Goal: Task Accomplishment & Management: Use online tool/utility

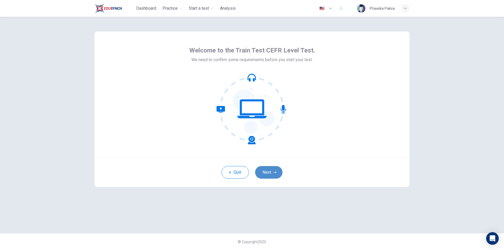
click at [270, 173] on button "Next" at bounding box center [268, 172] width 27 height 13
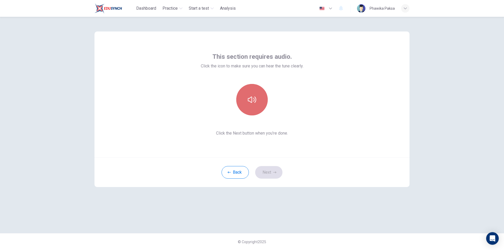
click at [253, 105] on button "button" at bounding box center [252, 100] width 32 height 32
click at [267, 173] on button "Next" at bounding box center [268, 172] width 27 height 13
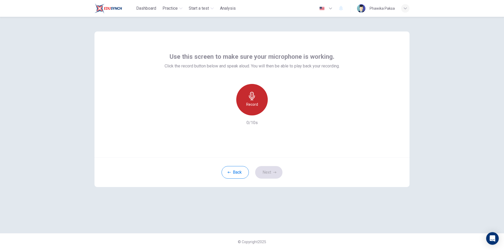
click at [256, 99] on div "Record" at bounding box center [252, 100] width 32 height 32
click at [255, 103] on h6 "Stop" at bounding box center [252, 104] width 8 height 6
click at [279, 109] on icon "button" at bounding box center [276, 111] width 5 height 5
click at [269, 174] on button "Next" at bounding box center [268, 172] width 27 height 13
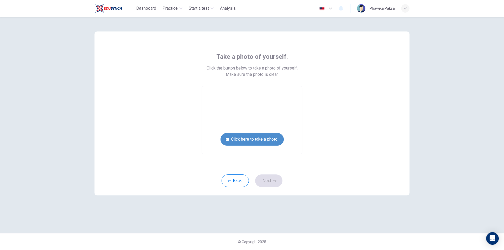
click at [260, 139] on button "Click here to take a photo" at bounding box center [252, 139] width 63 height 13
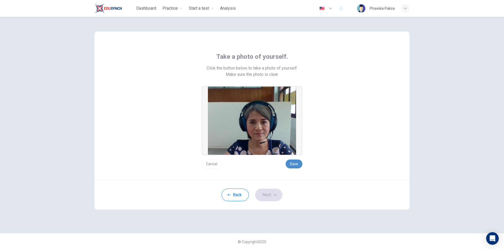
click at [296, 166] on button "Save" at bounding box center [294, 164] width 17 height 9
click at [273, 193] on button "Next" at bounding box center [268, 195] width 27 height 13
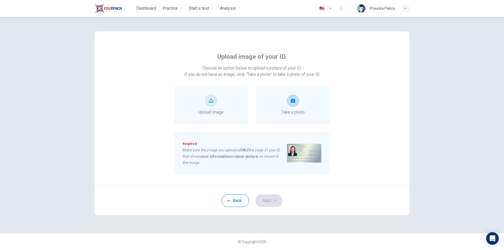
click at [293, 100] on icon "take photo" at bounding box center [293, 101] width 4 height 4
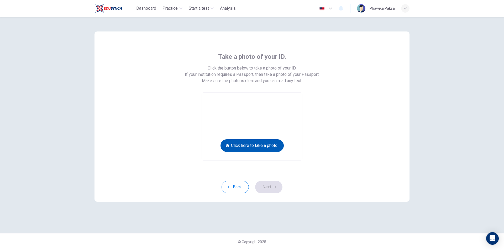
click at [265, 145] on button "Click here to take a photo" at bounding box center [252, 146] width 63 height 13
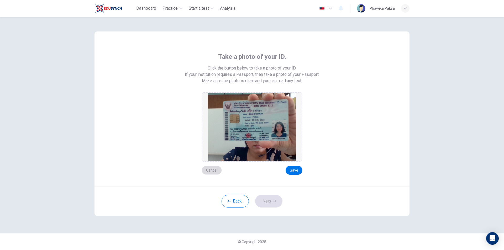
click at [208, 172] on button "Cancel" at bounding box center [212, 170] width 20 height 9
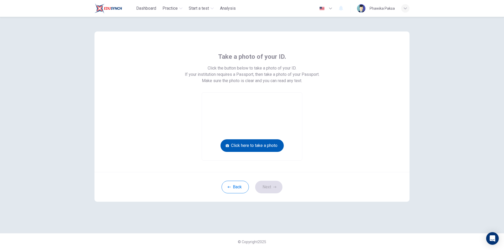
click at [248, 147] on button "Click here to take a photo" at bounding box center [252, 146] width 63 height 13
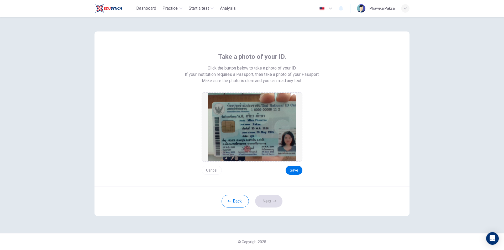
click at [219, 170] on button "Cancel" at bounding box center [212, 170] width 20 height 9
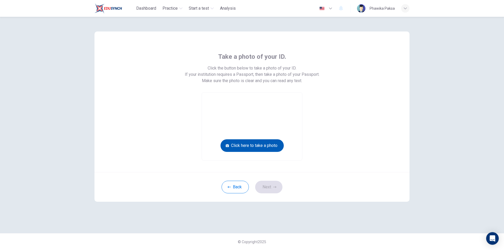
click at [253, 145] on button "Click here to take a photo" at bounding box center [252, 146] width 63 height 13
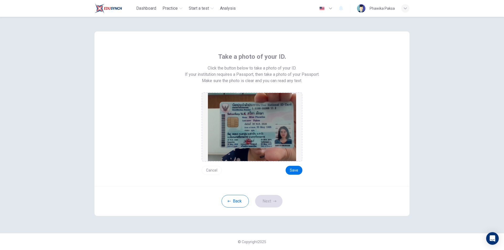
click at [216, 172] on button "Cancel" at bounding box center [212, 170] width 20 height 9
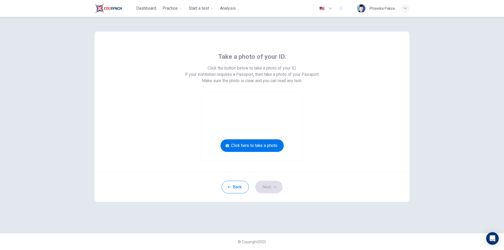
click at [216, 141] on video at bounding box center [252, 127] width 100 height 68
click at [243, 147] on button "Click here to take a photo" at bounding box center [252, 146] width 63 height 13
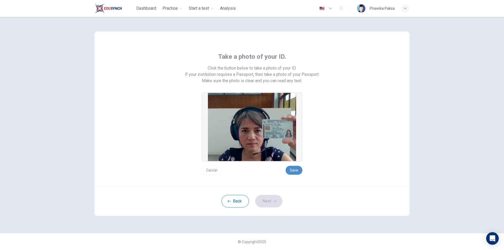
click at [294, 172] on button "Save" at bounding box center [294, 170] width 17 height 9
click at [268, 200] on button "Next" at bounding box center [268, 201] width 27 height 13
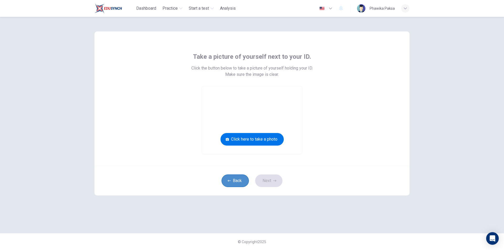
click at [239, 182] on button "Back" at bounding box center [235, 181] width 27 height 13
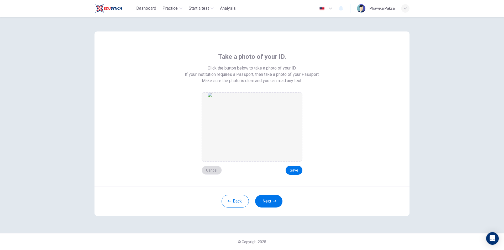
click at [212, 169] on button "Cancel" at bounding box center [212, 170] width 20 height 9
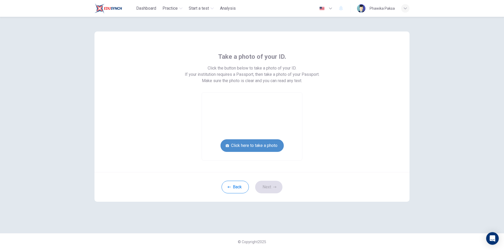
click at [254, 144] on button "Click here to take a photo" at bounding box center [252, 146] width 63 height 13
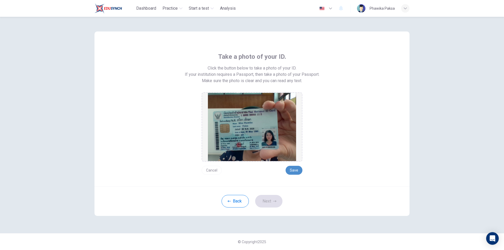
click at [298, 170] on button "Save" at bounding box center [294, 170] width 17 height 9
click at [270, 203] on button "Next" at bounding box center [268, 201] width 27 height 13
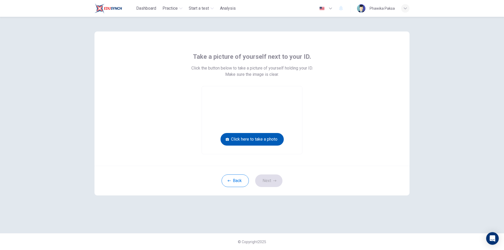
click at [256, 142] on button "Click here to take a photo" at bounding box center [252, 139] width 63 height 13
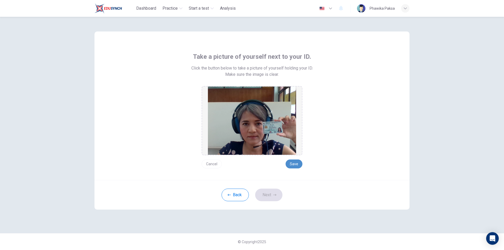
click at [292, 163] on button "Save" at bounding box center [294, 164] width 17 height 9
click at [273, 195] on button "Next" at bounding box center [268, 195] width 27 height 13
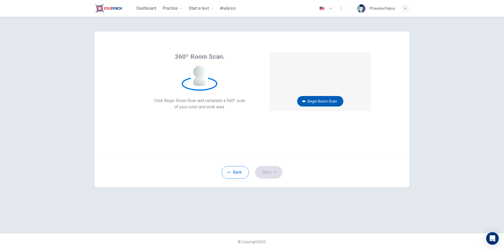
click at [325, 102] on button "Begin Room Scan" at bounding box center [320, 101] width 46 height 11
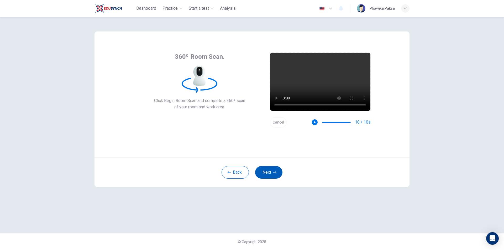
click at [263, 172] on button "Next" at bounding box center [268, 172] width 27 height 13
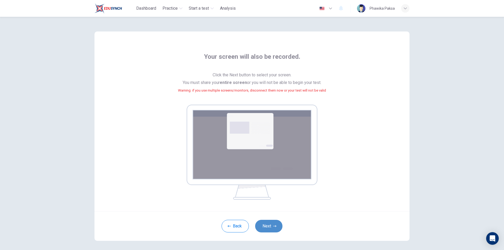
click at [277, 225] on button "Next" at bounding box center [268, 226] width 27 height 13
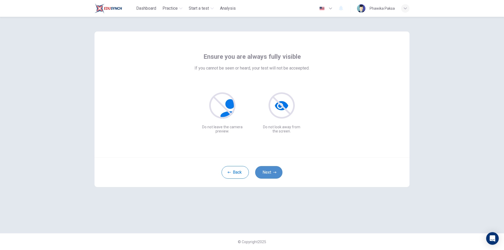
click at [278, 176] on button "Next" at bounding box center [268, 172] width 27 height 13
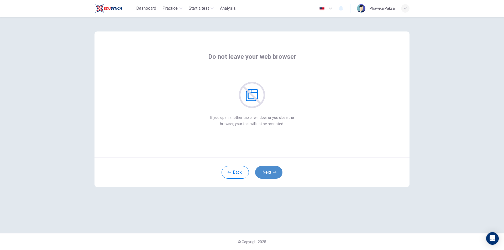
click at [274, 173] on icon "button" at bounding box center [275, 173] width 3 height 2
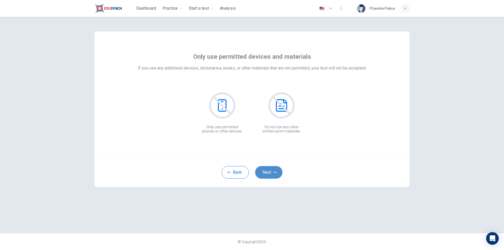
click at [274, 173] on icon "button" at bounding box center [275, 172] width 3 height 3
click at [278, 172] on button "Next" at bounding box center [268, 172] width 27 height 13
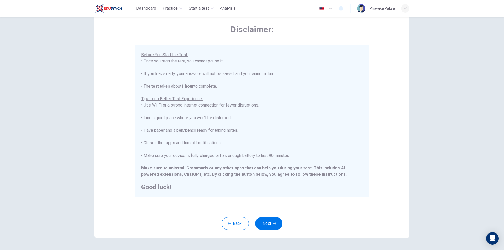
scroll to position [42, 0]
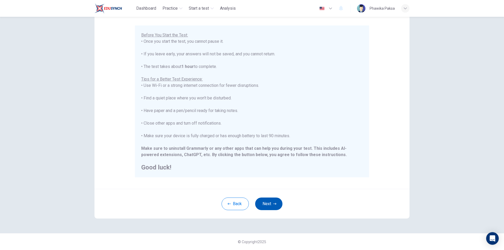
click at [274, 204] on icon "button" at bounding box center [275, 204] width 3 height 3
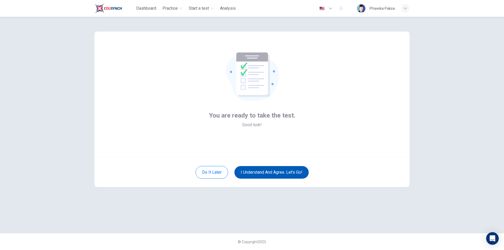
click at [269, 173] on button "I understand and agree. Let’s go!" at bounding box center [272, 172] width 74 height 13
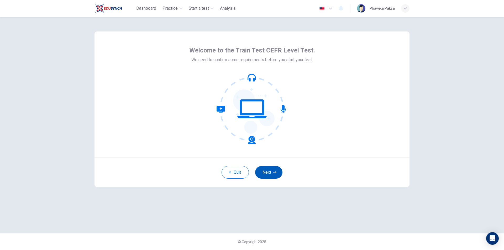
click at [272, 177] on button "Next" at bounding box center [268, 172] width 27 height 13
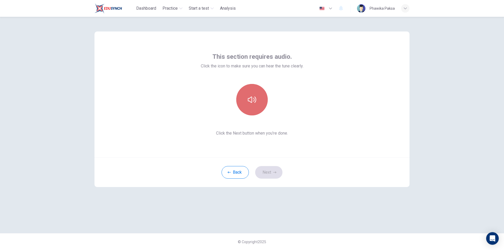
click at [254, 99] on icon "button" at bounding box center [252, 100] width 8 height 8
click at [264, 170] on button "Next" at bounding box center [268, 172] width 27 height 13
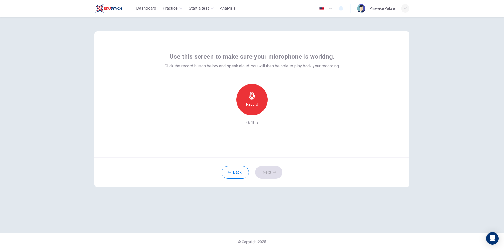
click at [254, 106] on h6 "Record" at bounding box center [252, 104] width 12 height 6
click at [253, 96] on icon "button" at bounding box center [252, 96] width 8 height 8
click at [280, 112] on div "button" at bounding box center [276, 111] width 8 height 8
click at [274, 174] on button "Next" at bounding box center [268, 172] width 27 height 13
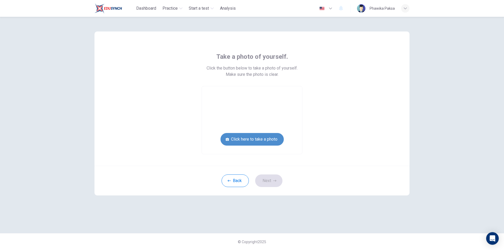
click at [255, 140] on button "Click here to take a photo" at bounding box center [252, 139] width 63 height 13
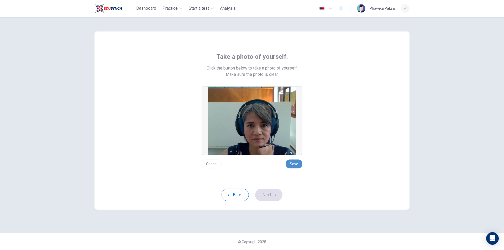
click at [298, 163] on button "Save" at bounding box center [294, 164] width 17 height 9
click at [296, 163] on button "Save" at bounding box center [294, 164] width 17 height 9
click at [277, 192] on button "Next" at bounding box center [268, 195] width 27 height 13
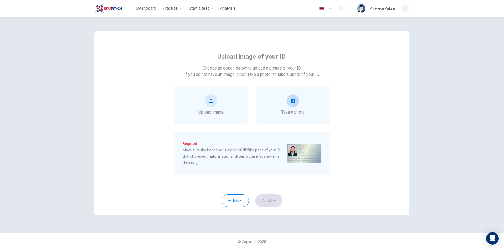
click at [297, 102] on button "take photo" at bounding box center [293, 101] width 13 height 13
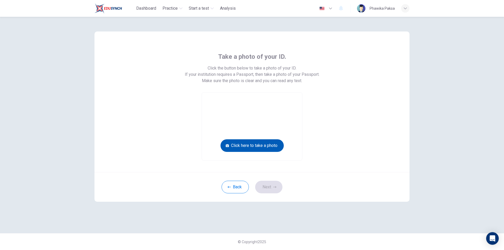
click at [256, 145] on button "Click here to take a photo" at bounding box center [252, 146] width 63 height 13
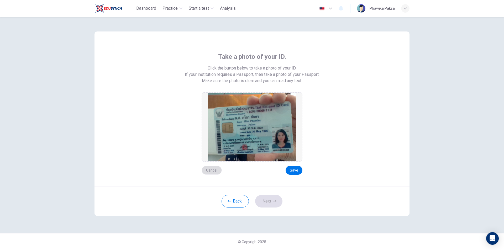
click at [217, 170] on button "Cancel" at bounding box center [212, 170] width 20 height 9
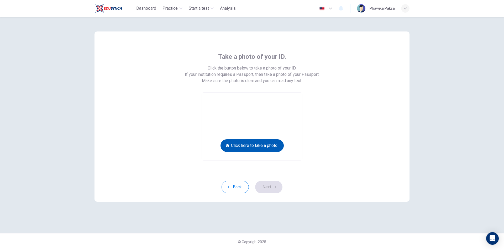
click at [263, 147] on button "Click here to take a photo" at bounding box center [252, 146] width 63 height 13
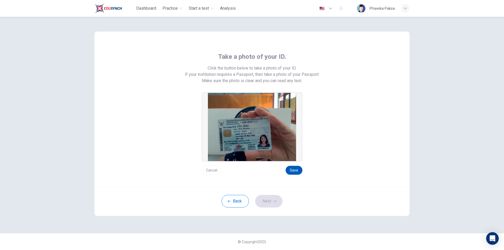
click at [297, 172] on button "Save" at bounding box center [294, 170] width 17 height 9
click at [271, 202] on button "Next" at bounding box center [268, 201] width 27 height 13
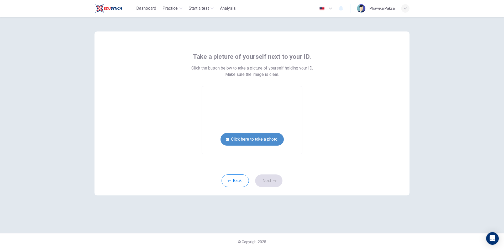
click at [271, 137] on button "Click here to take a photo" at bounding box center [252, 139] width 63 height 13
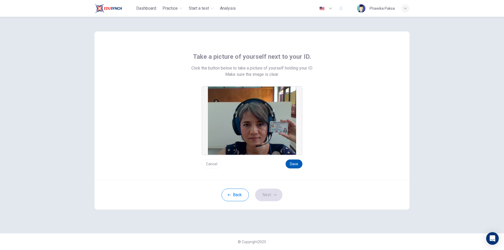
click at [293, 161] on button "Save" at bounding box center [294, 164] width 17 height 9
click at [277, 190] on button "Next" at bounding box center [268, 195] width 27 height 13
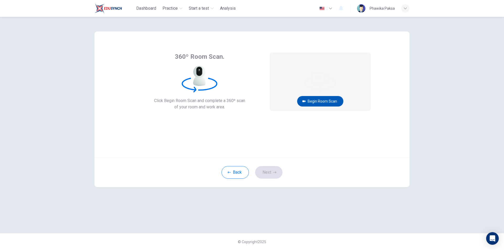
click at [313, 102] on button "Begin Room Scan" at bounding box center [320, 101] width 46 height 11
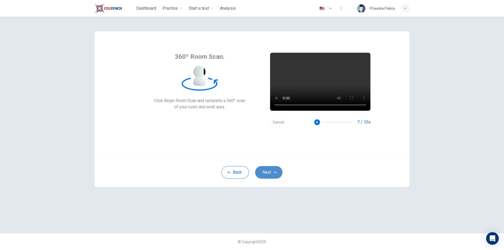
click at [268, 175] on button "Next" at bounding box center [268, 172] width 27 height 13
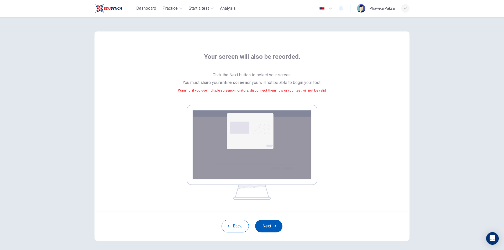
click at [270, 222] on button "Next" at bounding box center [268, 226] width 27 height 13
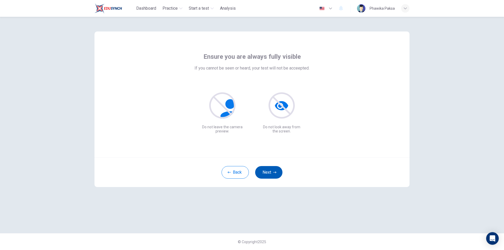
click at [271, 172] on button "Next" at bounding box center [268, 172] width 27 height 13
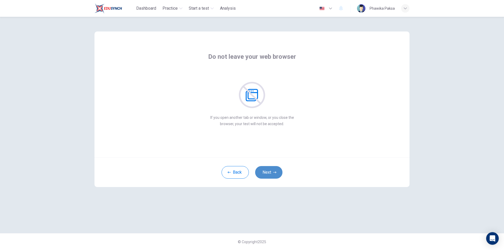
click at [271, 172] on button "Next" at bounding box center [268, 172] width 27 height 13
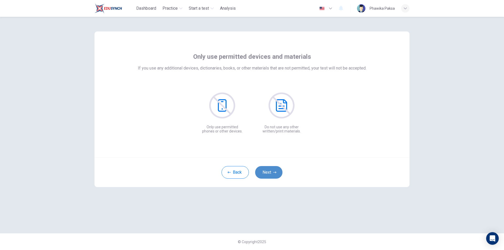
click at [271, 172] on button "Next" at bounding box center [268, 172] width 27 height 13
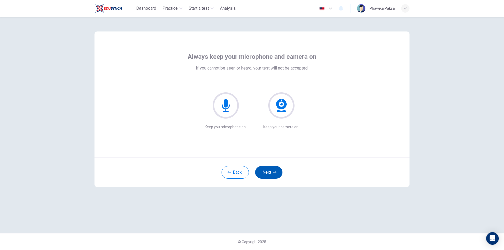
click at [271, 172] on button "Next" at bounding box center [268, 172] width 27 height 13
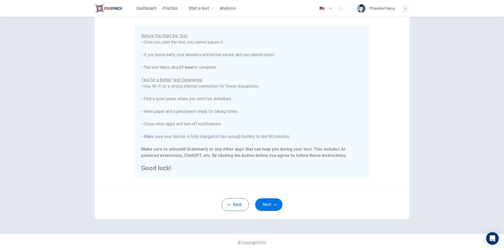
scroll to position [42, 0]
click at [267, 205] on button "Next" at bounding box center [268, 204] width 27 height 13
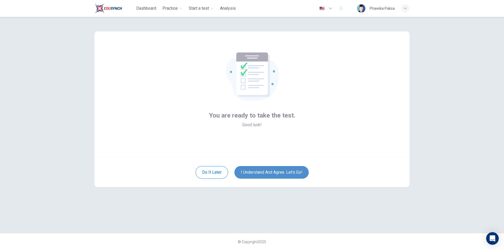
click at [267, 172] on button "I understand and agree. Let’s go!" at bounding box center [272, 172] width 74 height 13
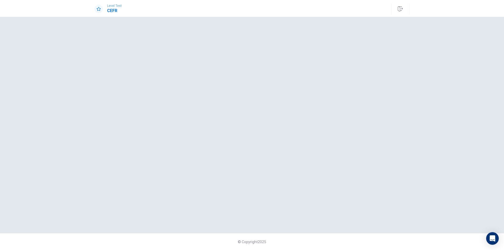
click at [312, 73] on div at bounding box center [252, 125] width 315 height 196
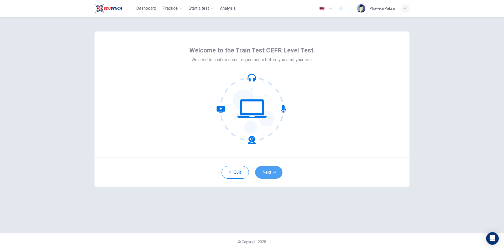
click at [268, 174] on button "Next" at bounding box center [268, 172] width 27 height 13
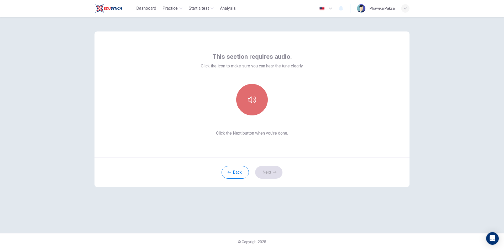
click at [258, 96] on button "button" at bounding box center [252, 100] width 32 height 32
click at [275, 171] on icon "button" at bounding box center [275, 172] width 3 height 3
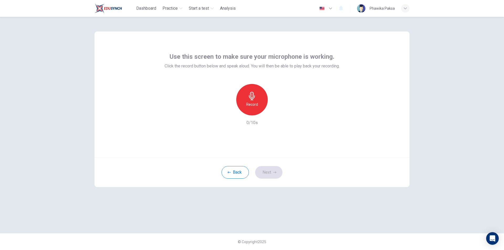
click at [257, 101] on div "Record" at bounding box center [252, 100] width 32 height 32
click at [255, 111] on div "Stop" at bounding box center [252, 100] width 32 height 32
click at [255, 99] on icon "button" at bounding box center [252, 96] width 8 height 8
click at [274, 172] on icon "button" at bounding box center [275, 172] width 3 height 3
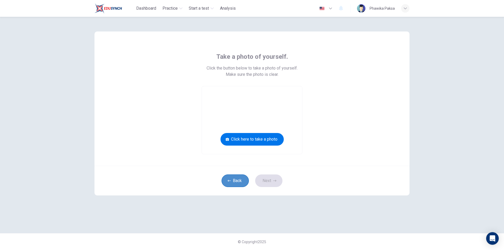
click at [241, 183] on button "Back" at bounding box center [235, 181] width 27 height 13
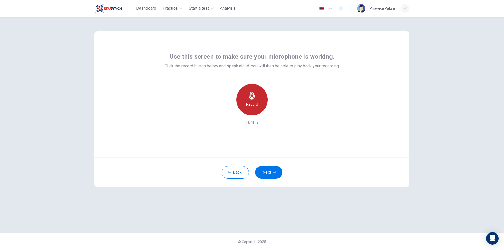
click at [254, 100] on icon "button" at bounding box center [252, 96] width 8 height 8
click at [248, 94] on div "Stop" at bounding box center [252, 100] width 32 height 32
click at [275, 112] on icon "button" at bounding box center [276, 111] width 5 height 5
click at [265, 172] on button "Next" at bounding box center [268, 172] width 27 height 13
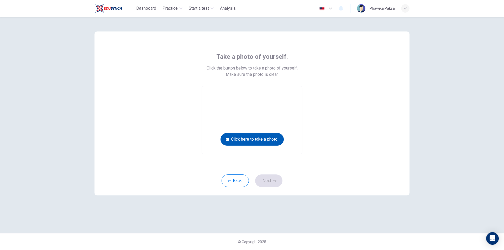
click at [261, 138] on button "Click here to take a photo" at bounding box center [252, 139] width 63 height 13
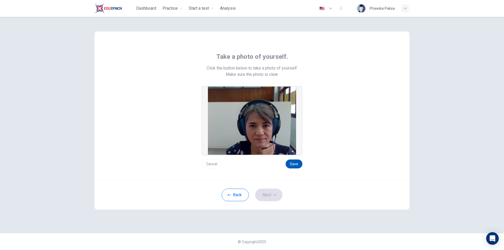
click at [297, 162] on button "Save" at bounding box center [294, 164] width 17 height 9
click at [273, 198] on button "Next" at bounding box center [268, 195] width 27 height 13
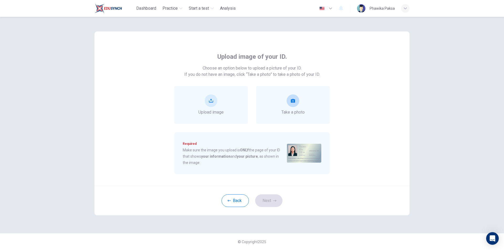
click at [278, 100] on div "Take a photo" at bounding box center [293, 105] width 74 height 38
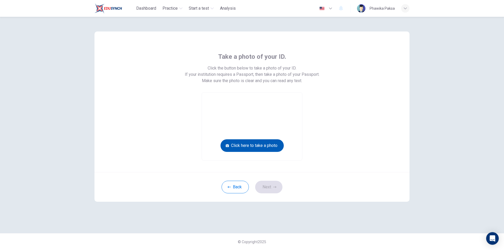
click at [253, 147] on button "Click here to take a photo" at bounding box center [252, 146] width 63 height 13
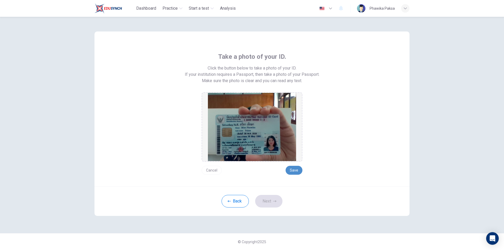
click at [289, 171] on button "Save" at bounding box center [294, 170] width 17 height 9
click at [274, 201] on icon "button" at bounding box center [275, 201] width 3 height 3
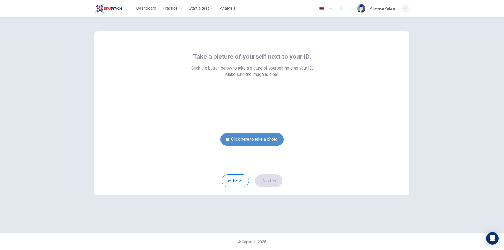
click at [262, 137] on button "Click here to take a photo" at bounding box center [252, 139] width 63 height 13
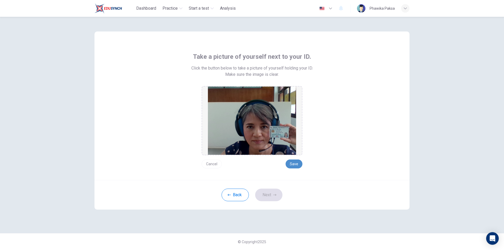
click at [291, 162] on button "Save" at bounding box center [294, 164] width 17 height 9
click at [272, 196] on button "Next" at bounding box center [268, 195] width 27 height 13
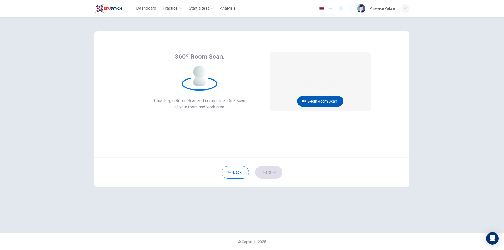
click at [326, 97] on button "Begin Room Scan" at bounding box center [320, 101] width 46 height 11
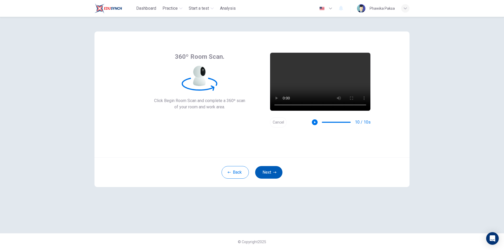
click at [266, 173] on button "Next" at bounding box center [268, 172] width 27 height 13
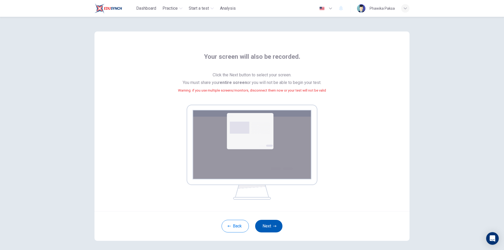
click at [274, 226] on icon "button" at bounding box center [275, 226] width 3 height 3
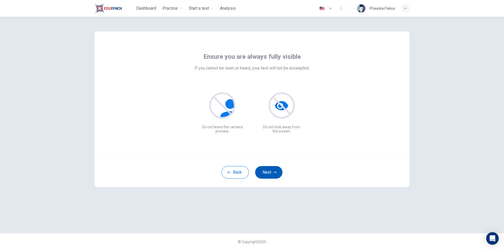
click at [269, 173] on button "Next" at bounding box center [268, 172] width 27 height 13
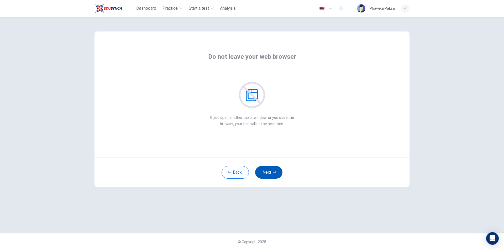
click at [269, 173] on button "Next" at bounding box center [268, 172] width 27 height 13
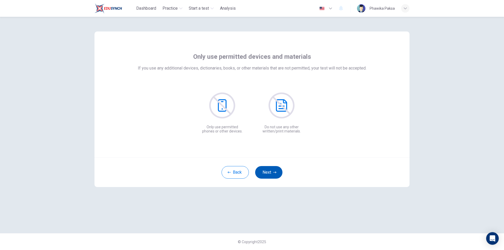
click at [269, 173] on button "Next" at bounding box center [268, 172] width 27 height 13
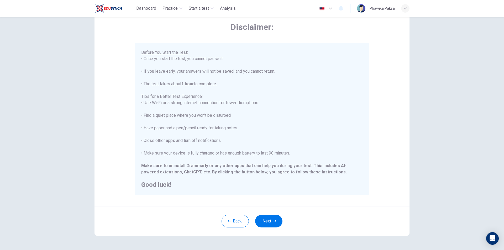
scroll to position [42, 0]
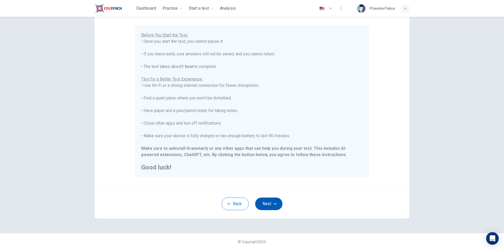
click at [263, 200] on button "Next" at bounding box center [268, 204] width 27 height 13
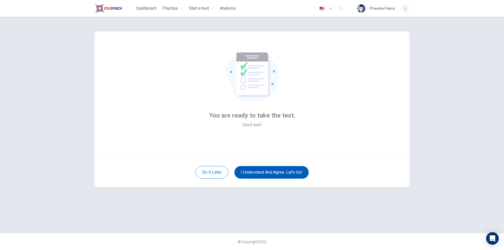
scroll to position [0, 0]
click at [271, 171] on button "I understand and agree. Let’s go!" at bounding box center [272, 172] width 74 height 13
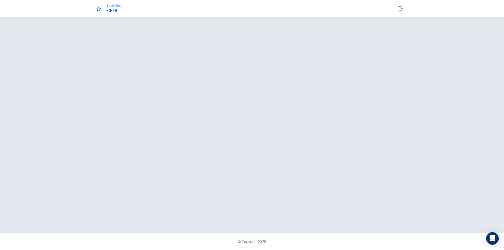
click at [223, 147] on div at bounding box center [252, 125] width 315 height 196
click at [218, 186] on div at bounding box center [252, 125] width 315 height 196
click at [494, 238] on icon "Open Intercom Messenger" at bounding box center [493, 238] width 6 height 7
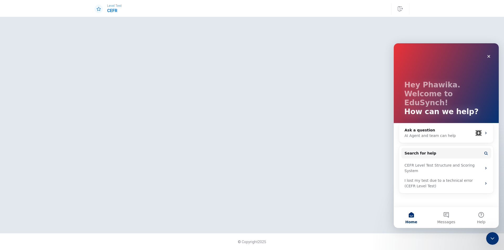
click at [336, 144] on div at bounding box center [252, 125] width 315 height 196
click at [489, 56] on icon "Close" at bounding box center [489, 56] width 3 height 3
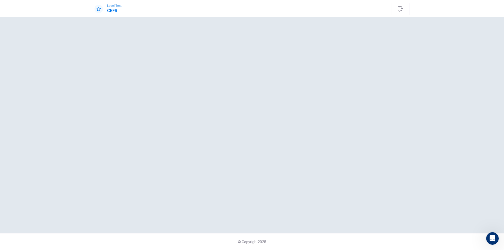
click at [368, 92] on div at bounding box center [252, 125] width 315 height 196
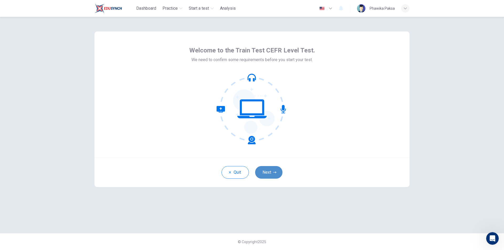
click at [270, 174] on button "Next" at bounding box center [268, 172] width 27 height 13
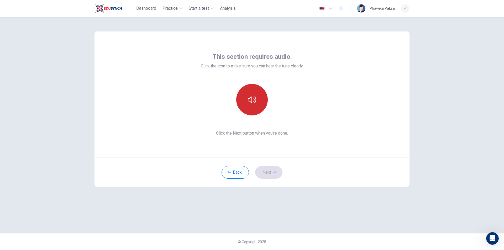
click at [256, 110] on button "button" at bounding box center [252, 100] width 32 height 32
click at [274, 174] on icon "button" at bounding box center [275, 172] width 3 height 3
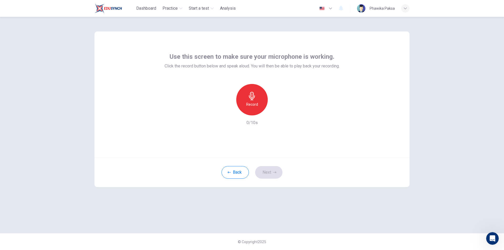
click at [260, 105] on div "Record" at bounding box center [252, 100] width 32 height 32
click at [260, 113] on div "Stop" at bounding box center [252, 100] width 32 height 32
click at [281, 112] on div "Record 3/10s" at bounding box center [252, 105] width 175 height 42
click at [280, 112] on div "button" at bounding box center [276, 111] width 8 height 8
click at [270, 172] on button "Next" at bounding box center [268, 172] width 27 height 13
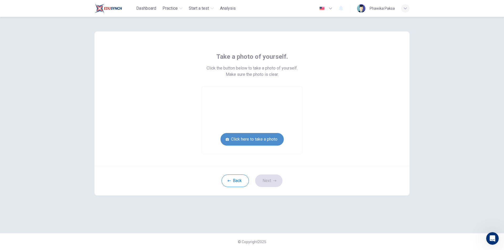
click at [259, 138] on button "Click here to take a photo" at bounding box center [252, 139] width 63 height 13
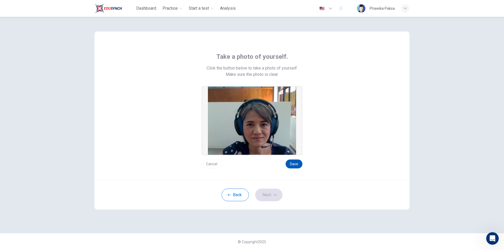
click at [291, 164] on button "Save" at bounding box center [294, 164] width 17 height 9
click at [272, 198] on button "Next" at bounding box center [268, 195] width 27 height 13
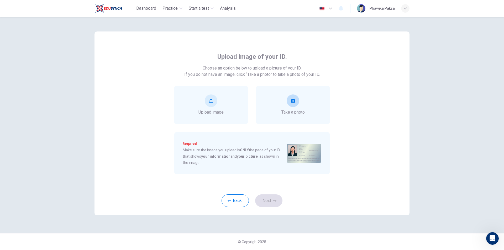
click at [297, 105] on button "take photo" at bounding box center [293, 101] width 13 height 13
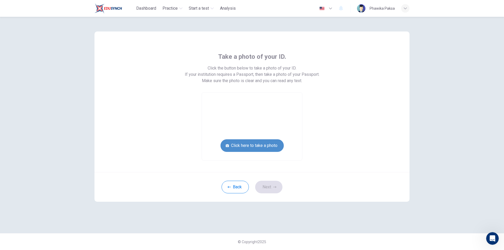
click at [258, 147] on button "Click here to take a photo" at bounding box center [252, 146] width 63 height 13
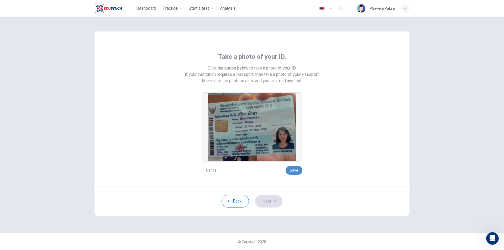
click at [291, 167] on button "Save" at bounding box center [294, 170] width 17 height 9
click at [276, 199] on button "Next" at bounding box center [268, 201] width 27 height 13
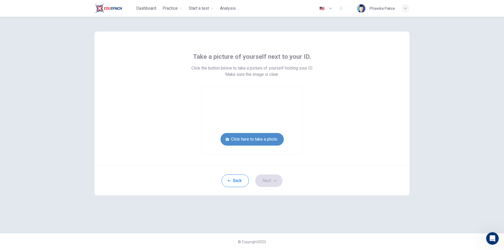
click at [262, 137] on button "Click here to take a photo" at bounding box center [252, 139] width 63 height 13
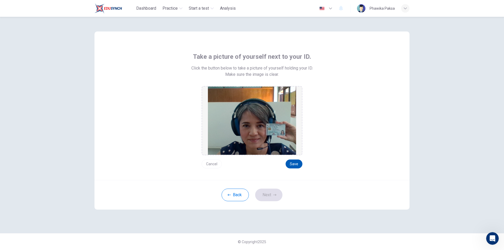
click at [298, 163] on button "Save" at bounding box center [294, 164] width 17 height 9
click at [268, 196] on button "Next" at bounding box center [268, 195] width 27 height 13
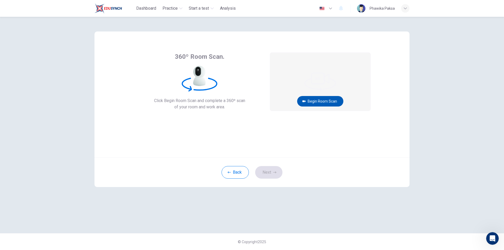
click at [319, 99] on button "Begin Room Scan" at bounding box center [320, 101] width 46 height 11
click at [319, 99] on button "Get ready!" at bounding box center [320, 101] width 30 height 11
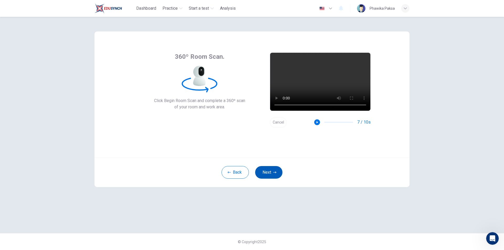
click at [274, 167] on button "Next" at bounding box center [268, 172] width 27 height 13
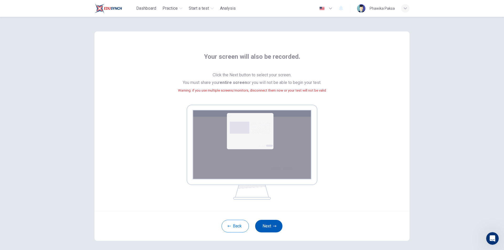
click at [270, 230] on button "Next" at bounding box center [268, 226] width 27 height 13
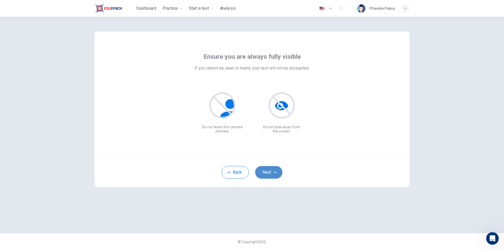
click at [274, 171] on button "Next" at bounding box center [268, 172] width 27 height 13
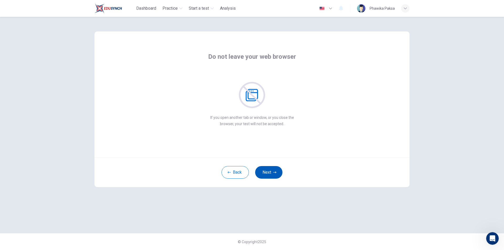
click at [274, 171] on button "Next" at bounding box center [268, 172] width 27 height 13
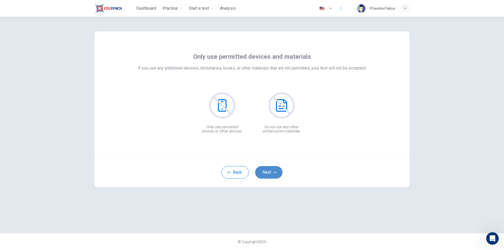
click at [274, 171] on button "Next" at bounding box center [268, 172] width 27 height 13
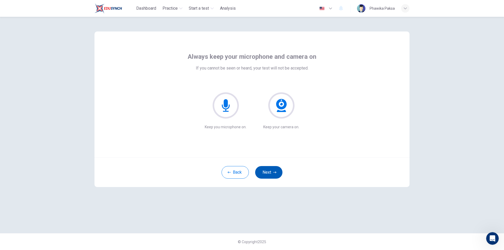
click at [274, 171] on button "Next" at bounding box center [268, 172] width 27 height 13
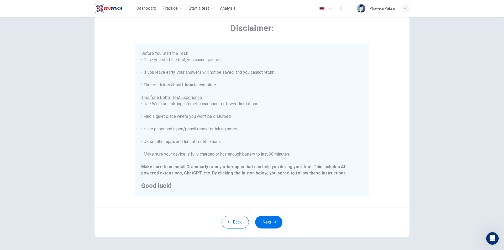
scroll to position [42, 0]
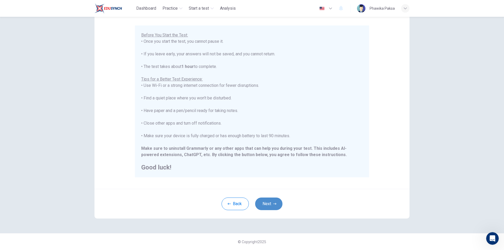
click at [270, 205] on button "Next" at bounding box center [268, 204] width 27 height 13
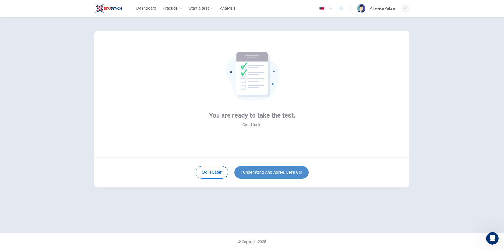
click at [269, 170] on button "I understand and agree. Let’s go!" at bounding box center [272, 172] width 74 height 13
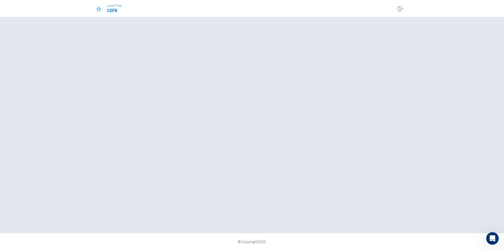
click at [151, 107] on div at bounding box center [252, 125] width 315 height 196
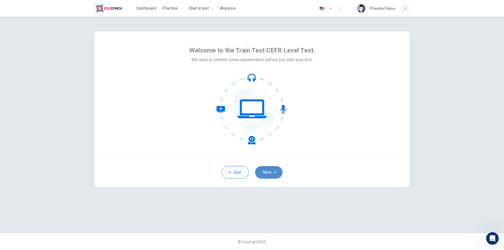
click at [270, 170] on button "Next" at bounding box center [268, 172] width 27 height 13
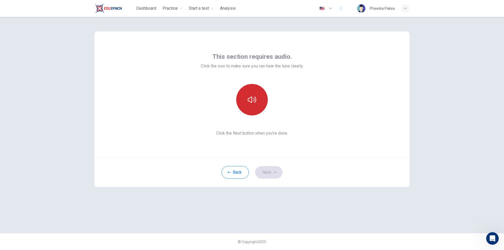
click at [250, 102] on icon "button" at bounding box center [252, 100] width 8 height 6
click at [274, 170] on button "Next" at bounding box center [268, 172] width 27 height 13
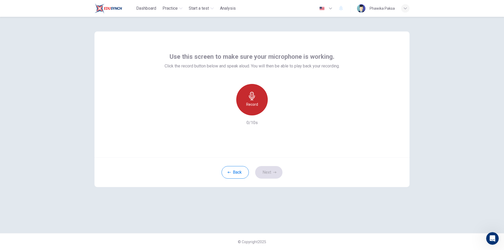
click at [256, 102] on h6 "Record" at bounding box center [252, 104] width 12 height 6
click at [258, 114] on div "Stop" at bounding box center [252, 100] width 32 height 32
click at [279, 110] on icon "button" at bounding box center [276, 111] width 5 height 5
click at [274, 172] on icon "button" at bounding box center [275, 172] width 3 height 3
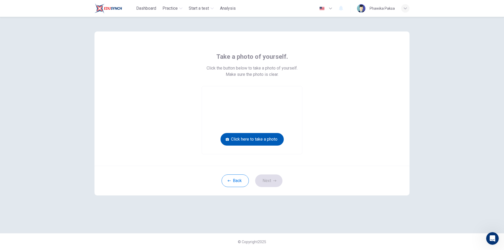
click at [259, 138] on button "Click here to take a photo" at bounding box center [252, 139] width 63 height 13
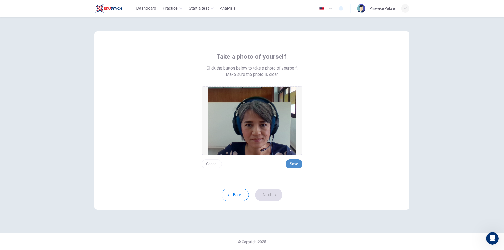
click at [296, 165] on button "Save" at bounding box center [294, 164] width 17 height 9
click at [272, 198] on button "Next" at bounding box center [268, 195] width 27 height 13
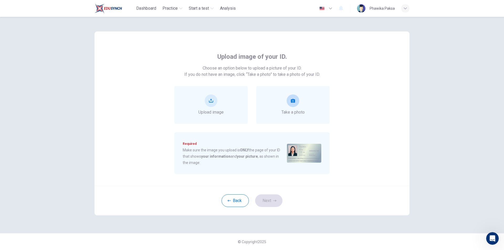
click at [298, 100] on button "take photo" at bounding box center [293, 101] width 13 height 13
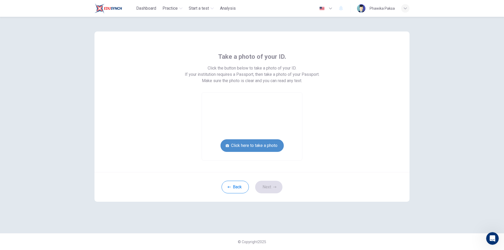
click at [252, 146] on button "Click here to take a photo" at bounding box center [252, 146] width 63 height 13
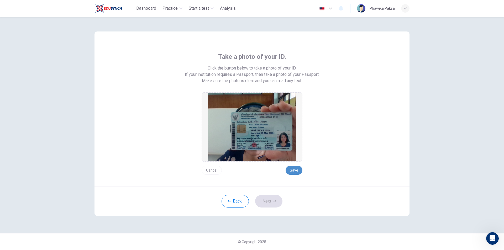
click at [297, 170] on button "Save" at bounding box center [294, 170] width 17 height 9
click at [270, 199] on button "Next" at bounding box center [268, 201] width 27 height 13
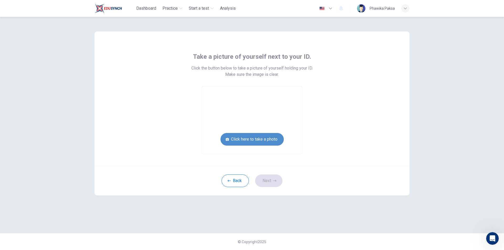
click at [267, 136] on button "Click here to take a photo" at bounding box center [252, 139] width 63 height 13
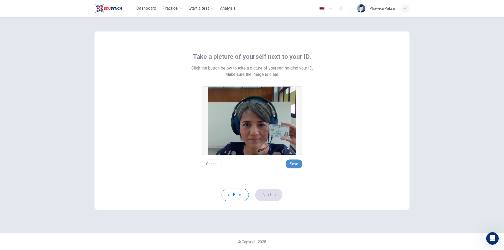
click at [292, 166] on button "Save" at bounding box center [294, 164] width 17 height 9
click at [273, 194] on button "Next" at bounding box center [268, 195] width 27 height 13
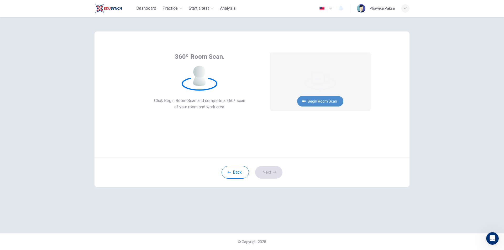
click at [317, 99] on button "Begin Room Scan" at bounding box center [320, 101] width 46 height 11
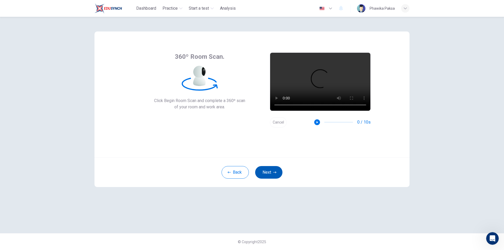
click at [267, 175] on button "Next" at bounding box center [268, 172] width 27 height 13
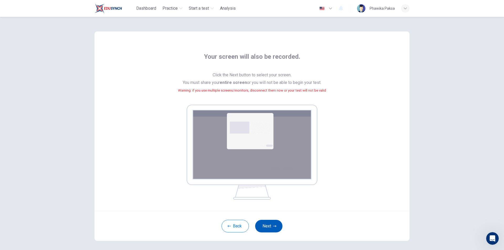
click at [274, 230] on button "Next" at bounding box center [268, 226] width 27 height 13
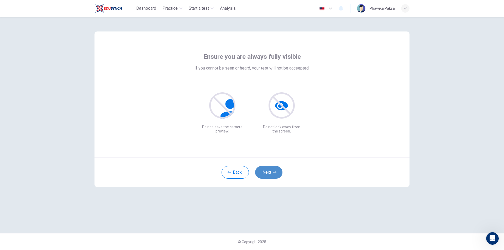
click at [270, 175] on button "Next" at bounding box center [268, 172] width 27 height 13
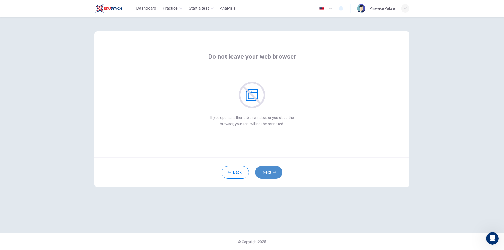
click at [270, 175] on button "Next" at bounding box center [268, 172] width 27 height 13
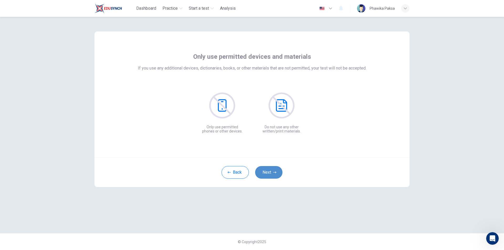
click at [270, 175] on button "Next" at bounding box center [268, 172] width 27 height 13
click at [271, 174] on button "Next" at bounding box center [268, 172] width 27 height 13
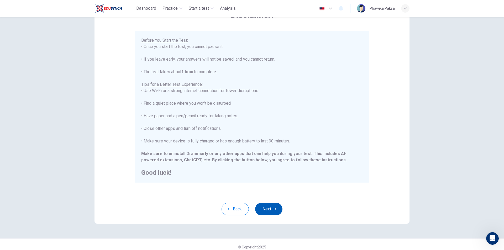
scroll to position [42, 0]
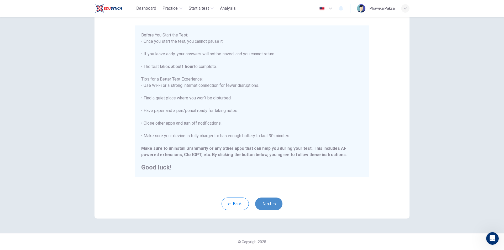
click at [268, 202] on button "Next" at bounding box center [268, 204] width 27 height 13
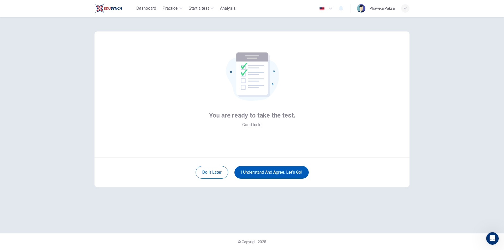
click at [284, 169] on button "I understand and agree. Let’s go!" at bounding box center [272, 172] width 74 height 13
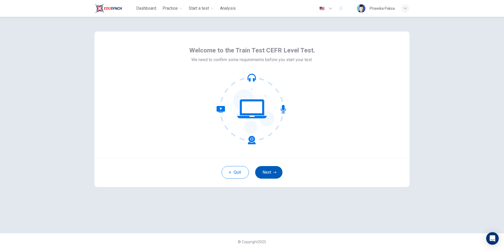
click at [272, 176] on button "Next" at bounding box center [268, 172] width 27 height 13
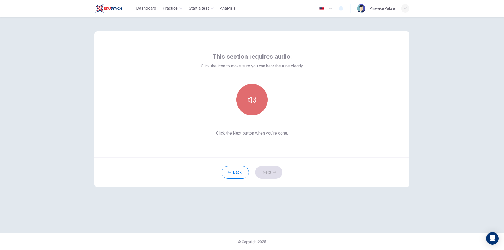
click at [258, 95] on button "button" at bounding box center [252, 100] width 32 height 32
click at [270, 171] on button "Next" at bounding box center [268, 172] width 27 height 13
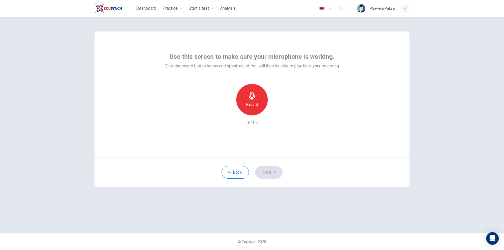
click at [252, 102] on h6 "Record" at bounding box center [252, 104] width 12 height 6
click at [258, 106] on div "Stop" at bounding box center [252, 100] width 32 height 32
click at [277, 113] on icon "button" at bounding box center [276, 111] width 5 height 5
click at [272, 172] on button "Next" at bounding box center [268, 172] width 27 height 13
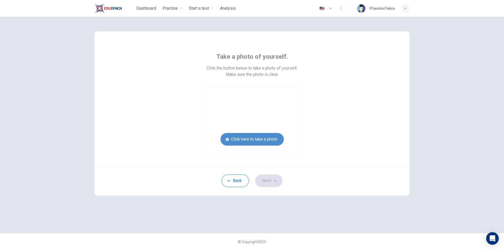
click at [266, 139] on button "Click here to take a photo" at bounding box center [252, 139] width 63 height 13
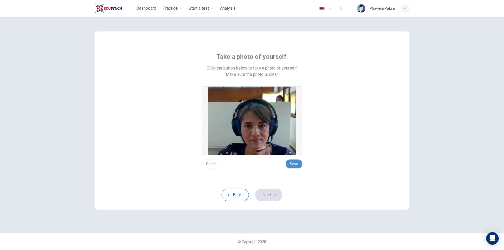
click at [293, 166] on button "Save" at bounding box center [294, 164] width 17 height 9
click at [272, 196] on button "Next" at bounding box center [268, 195] width 27 height 13
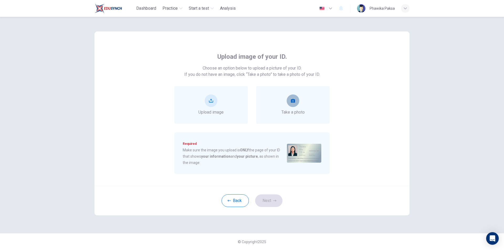
click at [297, 102] on button "take photo" at bounding box center [293, 101] width 13 height 13
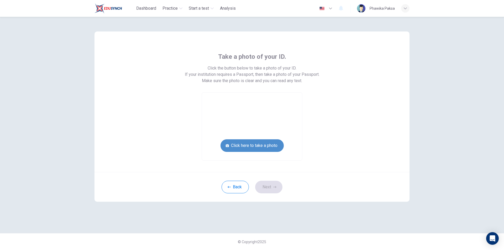
click at [258, 147] on button "Click here to take a photo" at bounding box center [252, 146] width 63 height 13
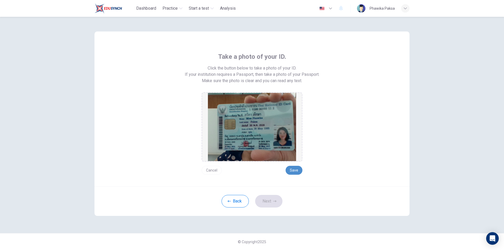
click at [295, 171] on button "Save" at bounding box center [294, 170] width 17 height 9
click at [274, 204] on button "Next" at bounding box center [268, 201] width 27 height 13
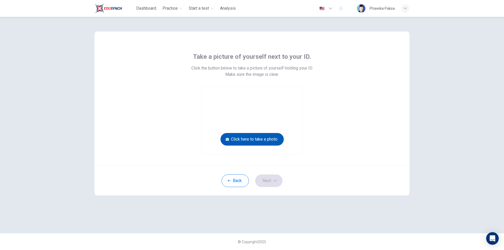
click at [269, 138] on button "Click here to take a photo" at bounding box center [252, 139] width 63 height 13
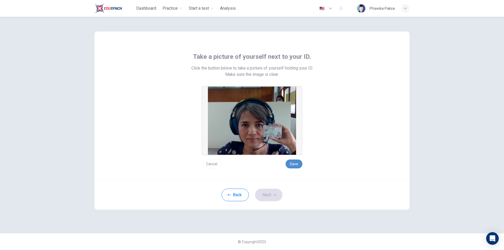
click at [292, 162] on button "Save" at bounding box center [294, 164] width 17 height 9
click at [274, 191] on button "Next" at bounding box center [268, 195] width 27 height 13
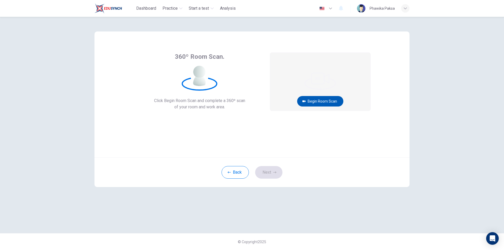
click at [325, 97] on button "Begin Room Scan" at bounding box center [320, 101] width 46 height 11
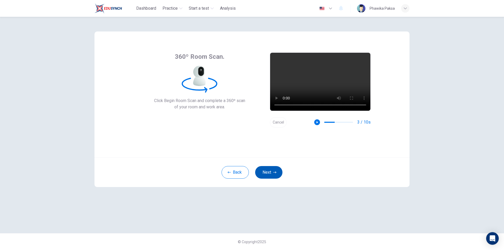
click at [271, 176] on button "Next" at bounding box center [268, 172] width 27 height 13
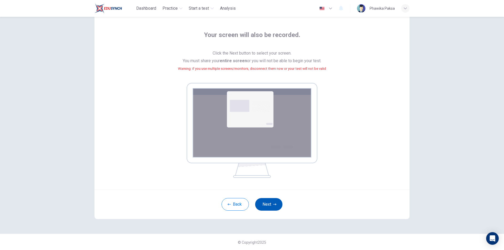
scroll to position [22, 0]
click at [271, 204] on button "Next" at bounding box center [268, 204] width 27 height 13
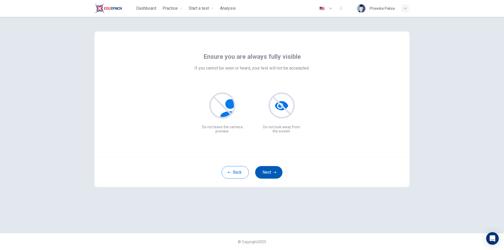
click at [265, 170] on button "Next" at bounding box center [268, 172] width 27 height 13
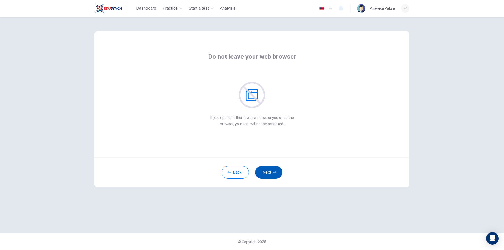
click at [265, 170] on button "Next" at bounding box center [268, 172] width 27 height 13
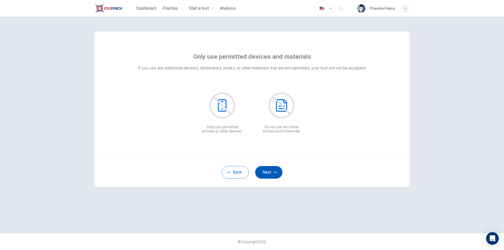
click at [265, 170] on button "Next" at bounding box center [268, 172] width 27 height 13
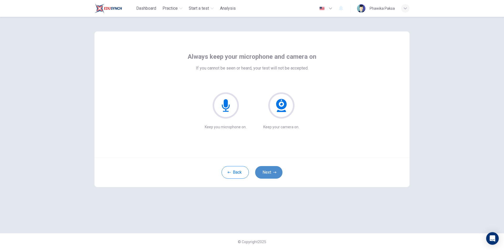
click at [265, 170] on button "Next" at bounding box center [268, 172] width 27 height 13
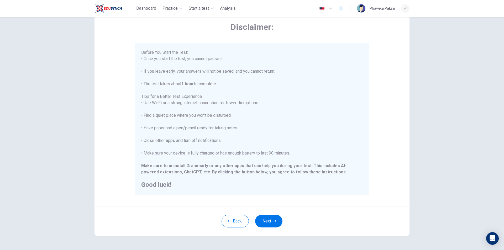
scroll to position [42, 0]
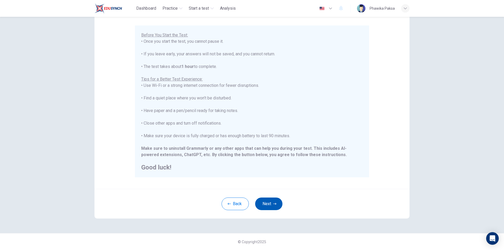
click at [271, 200] on button "Next" at bounding box center [268, 204] width 27 height 13
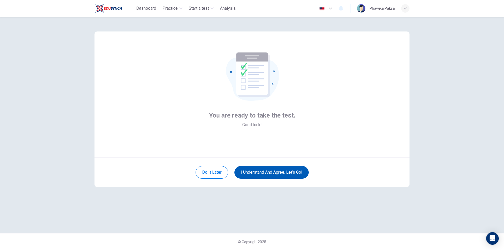
click at [277, 173] on button "I understand and agree. Let’s go!" at bounding box center [272, 172] width 74 height 13
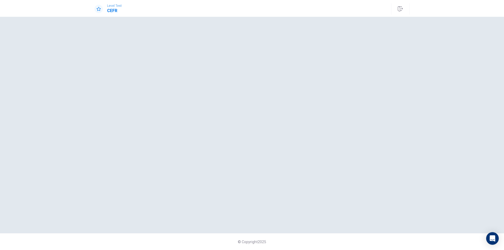
click at [302, 22] on div "© Copyright 2025" at bounding box center [252, 134] width 504 height 234
click at [324, 89] on div at bounding box center [252, 125] width 315 height 196
